Goal: Task Accomplishment & Management: Manage account settings

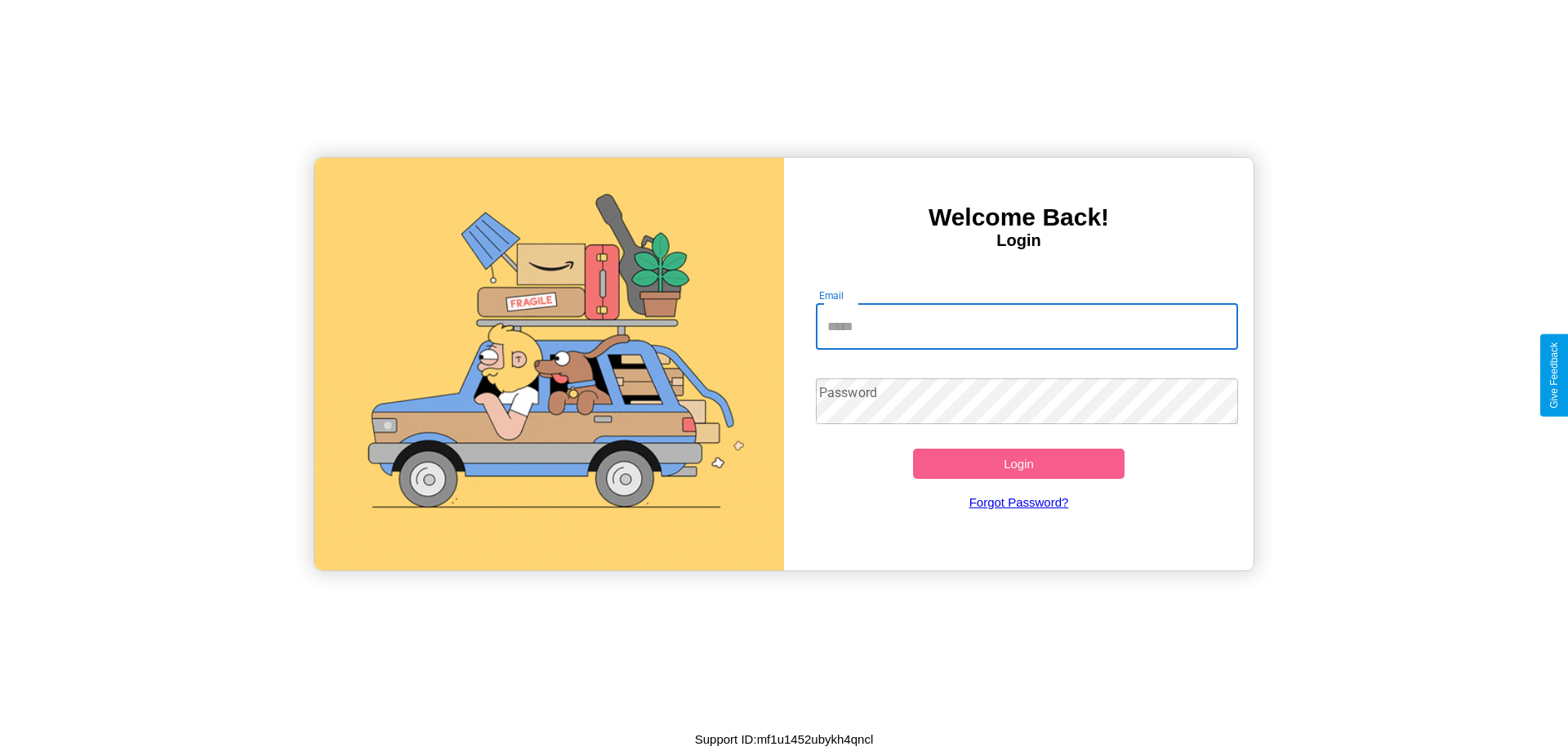
click at [1026, 326] on input "Email" at bounding box center [1026, 326] width 423 height 46
type input "**********"
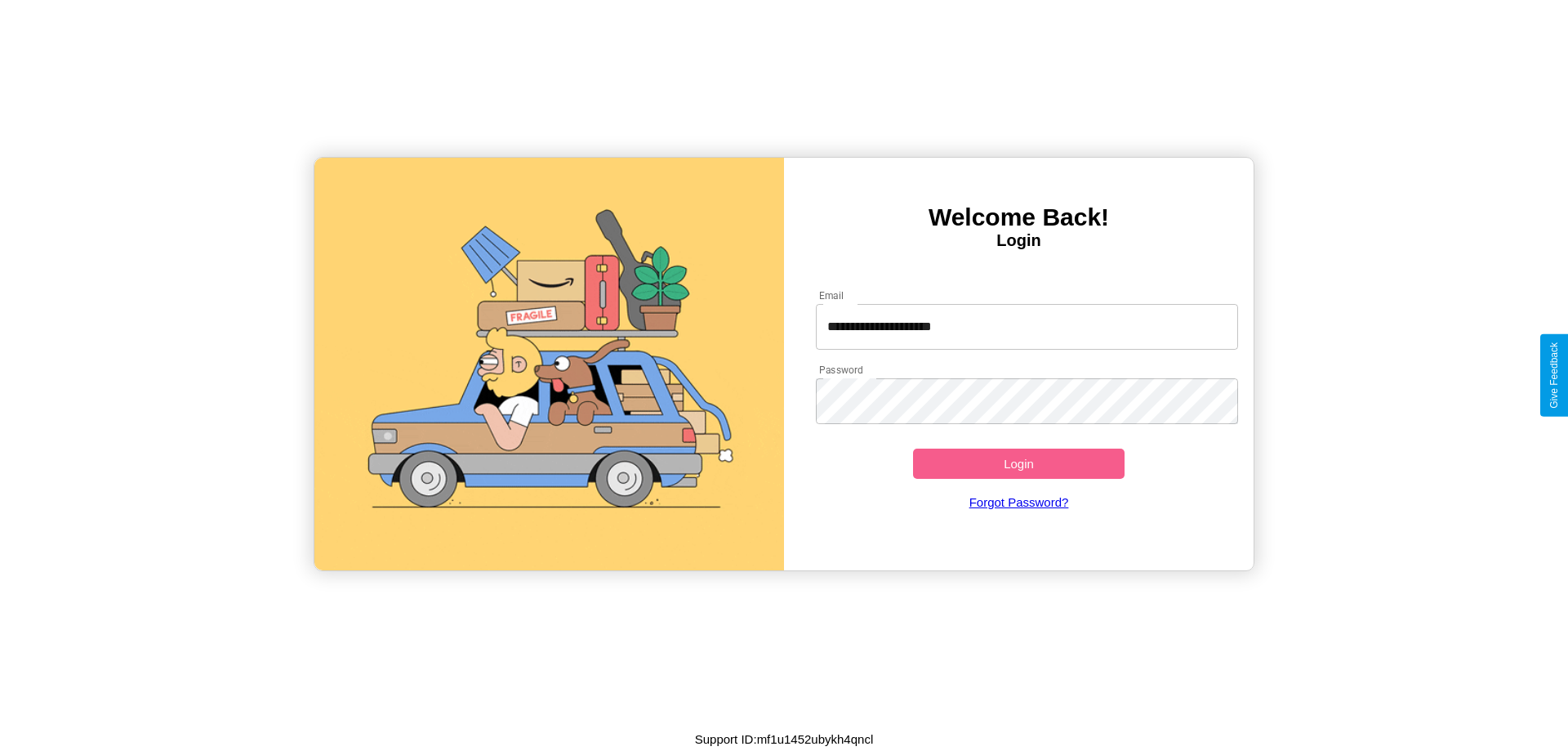
click at [1018, 463] on button "Login" at bounding box center [1018, 463] width 212 height 31
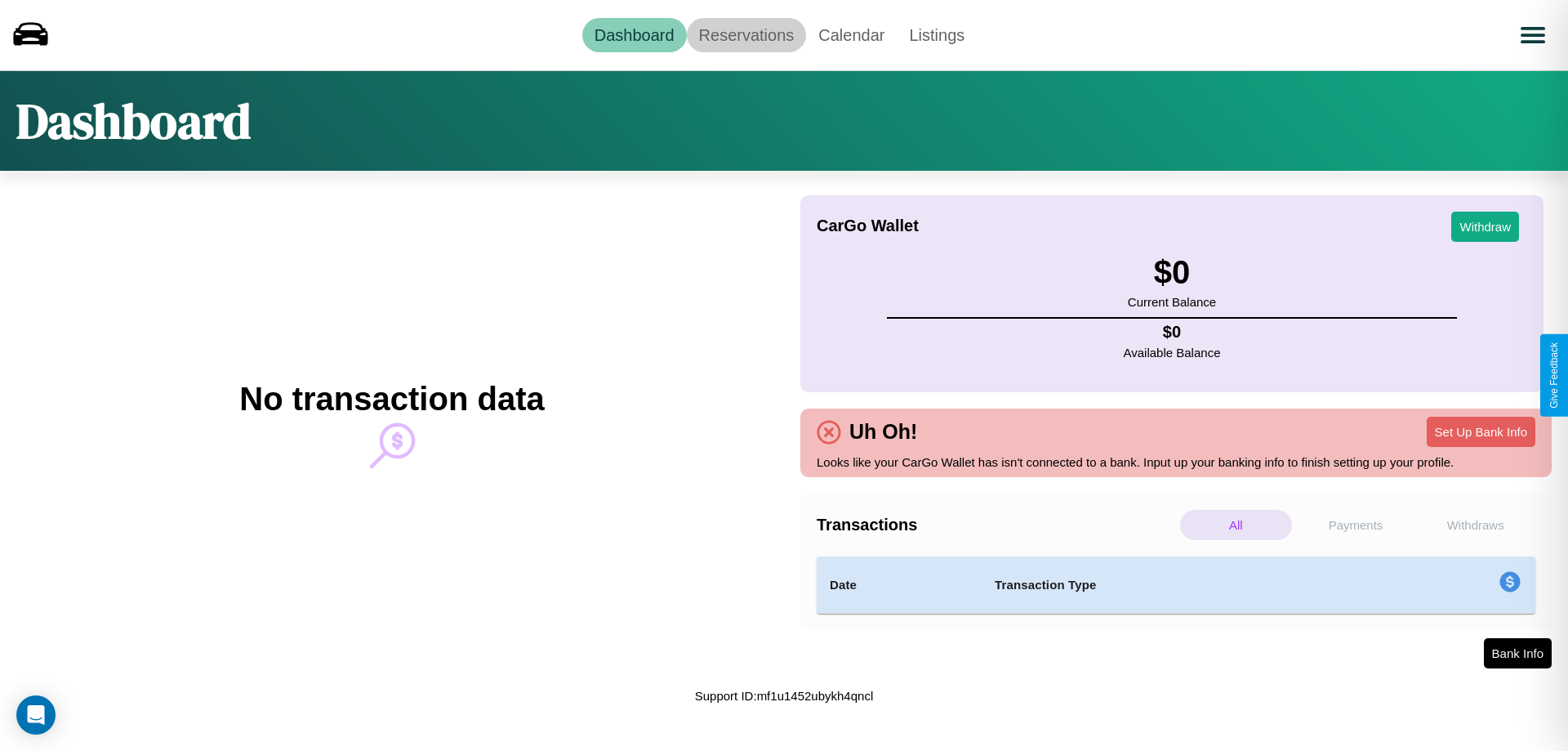
click at [745, 34] on link "Reservations" at bounding box center [746, 35] width 120 height 34
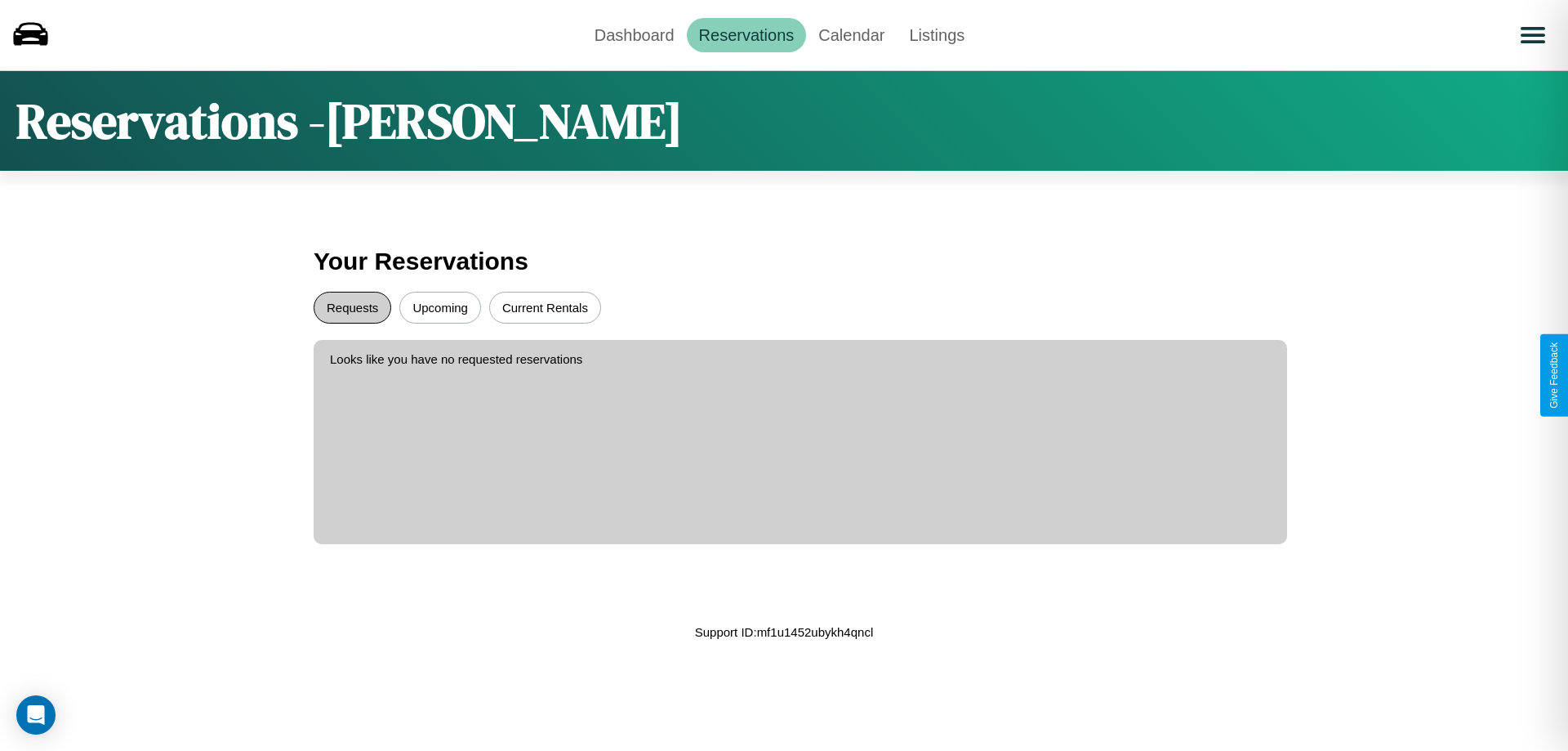
click at [352, 307] on button "Requests" at bounding box center [352, 307] width 77 height 32
click at [440, 307] on button "Upcoming" at bounding box center [440, 307] width 82 height 32
click at [634, 34] on link "Dashboard" at bounding box center [634, 35] width 105 height 34
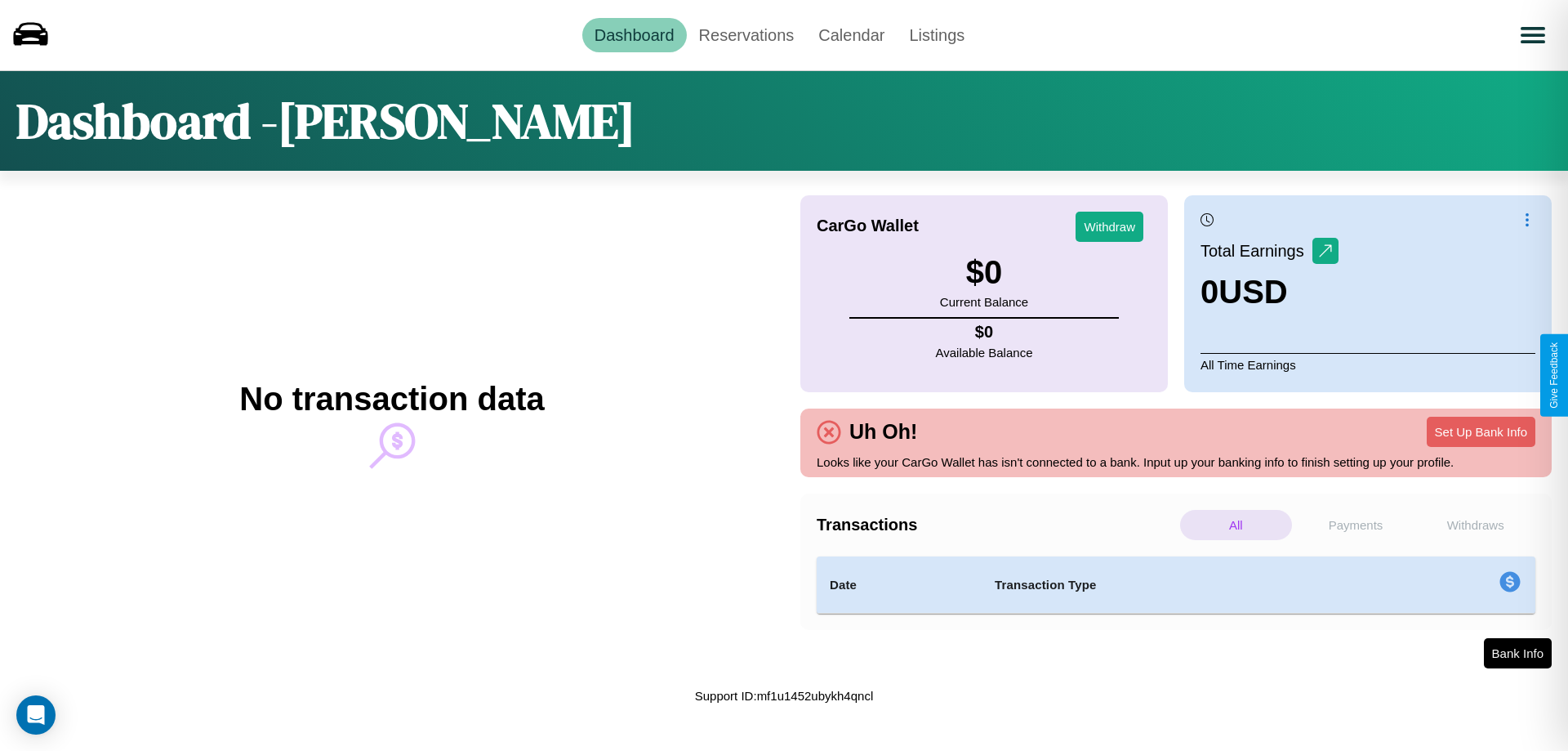
click at [1355, 525] on p "Payments" at bounding box center [1355, 525] width 112 height 31
click at [1474, 525] on p "Withdraws" at bounding box center [1475, 525] width 112 height 31
click at [1481, 431] on button "Set Up Bank Info" at bounding box center [1481, 432] width 109 height 31
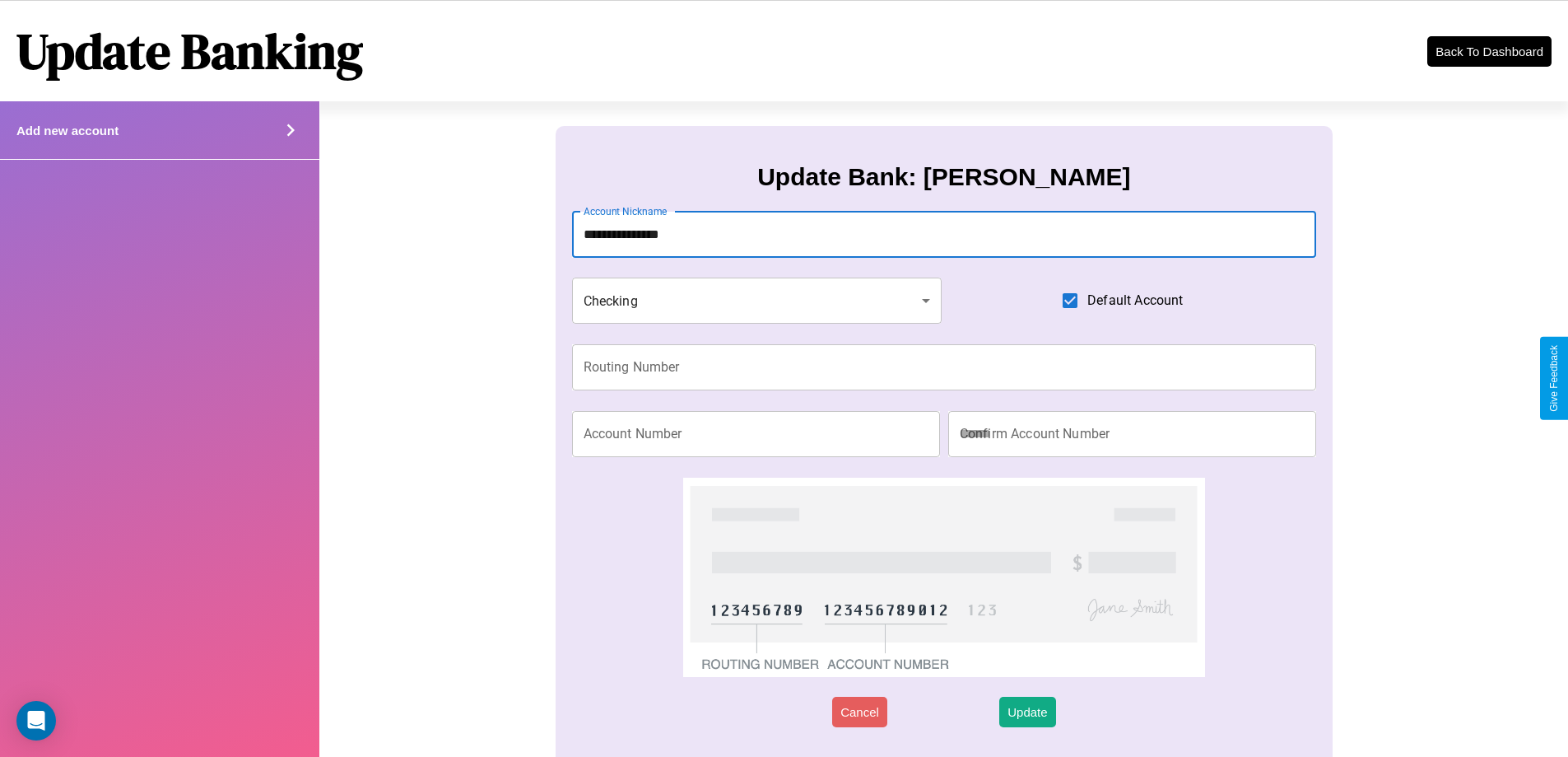
type input "**********"
